Goal: Task Accomplishment & Management: Manage account settings

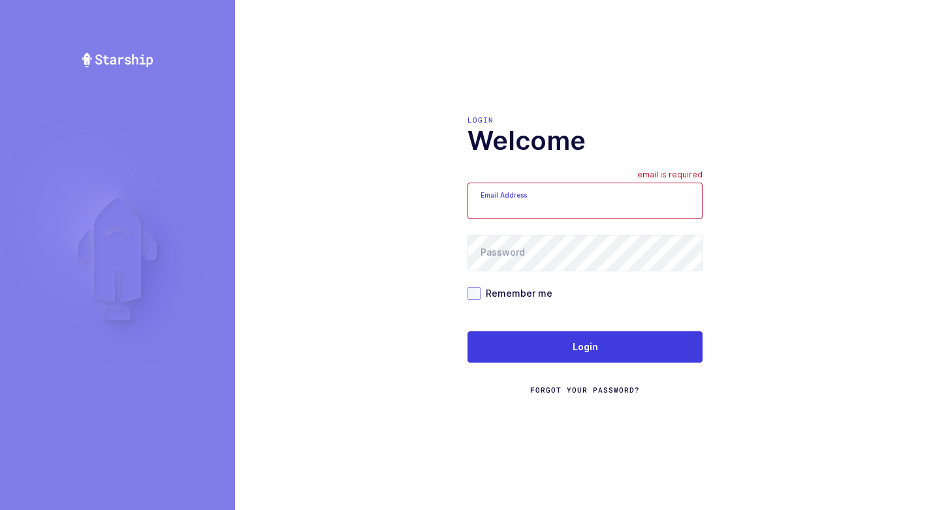
type input "[EMAIL_ADDRESS][DOMAIN_NAME]"
click at [471, 290] on span at bounding box center [473, 293] width 13 height 13
click at [480, 287] on input "Remember me" at bounding box center [480, 287] width 0 height 0
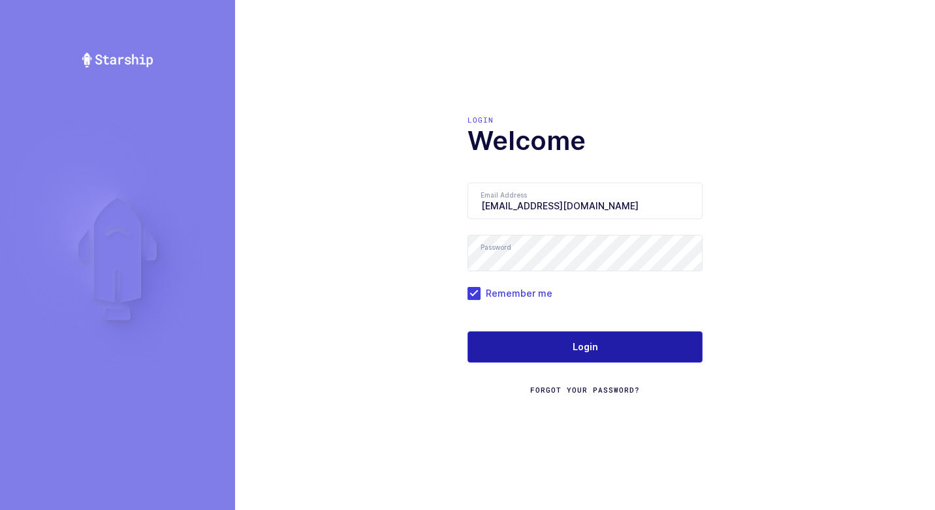
click at [523, 343] on button "Login" at bounding box center [584, 347] width 235 height 31
